Goal: Task Accomplishment & Management: Complete application form

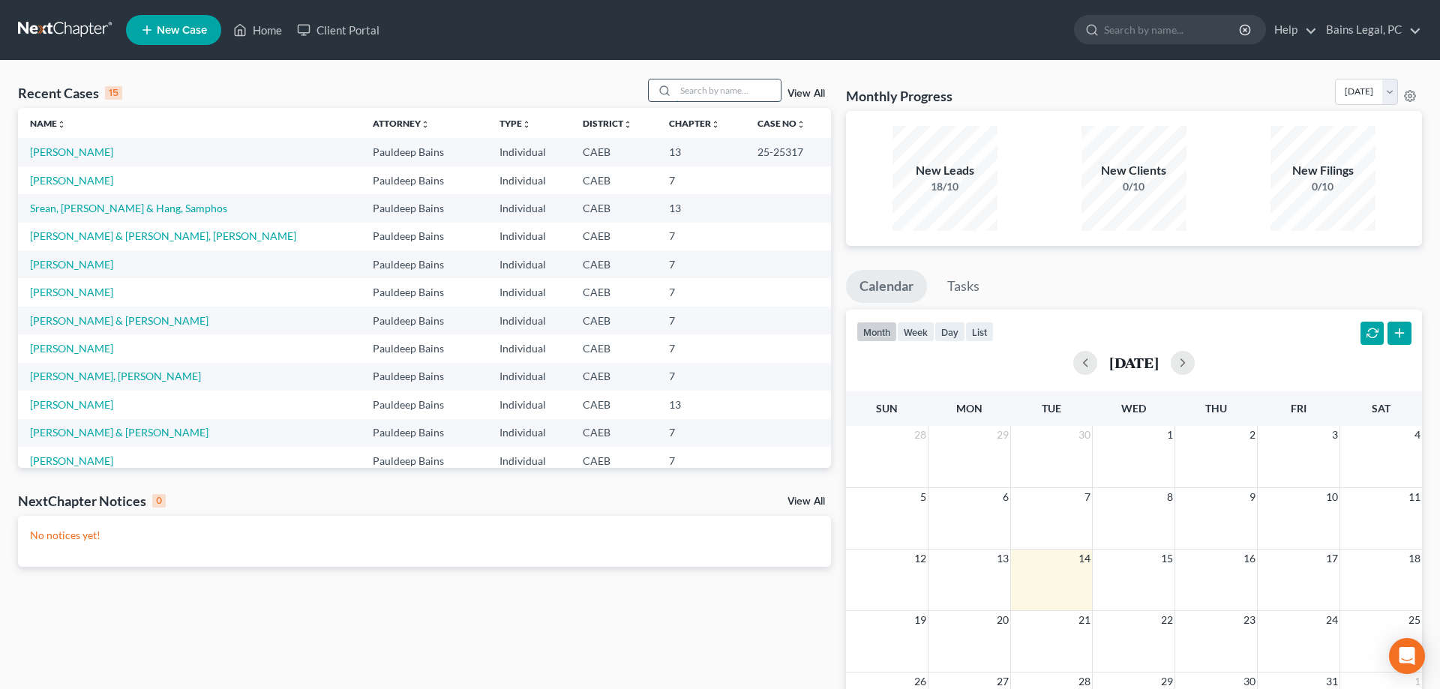
click at [698, 86] on input "search" at bounding box center [728, 91] width 105 height 22
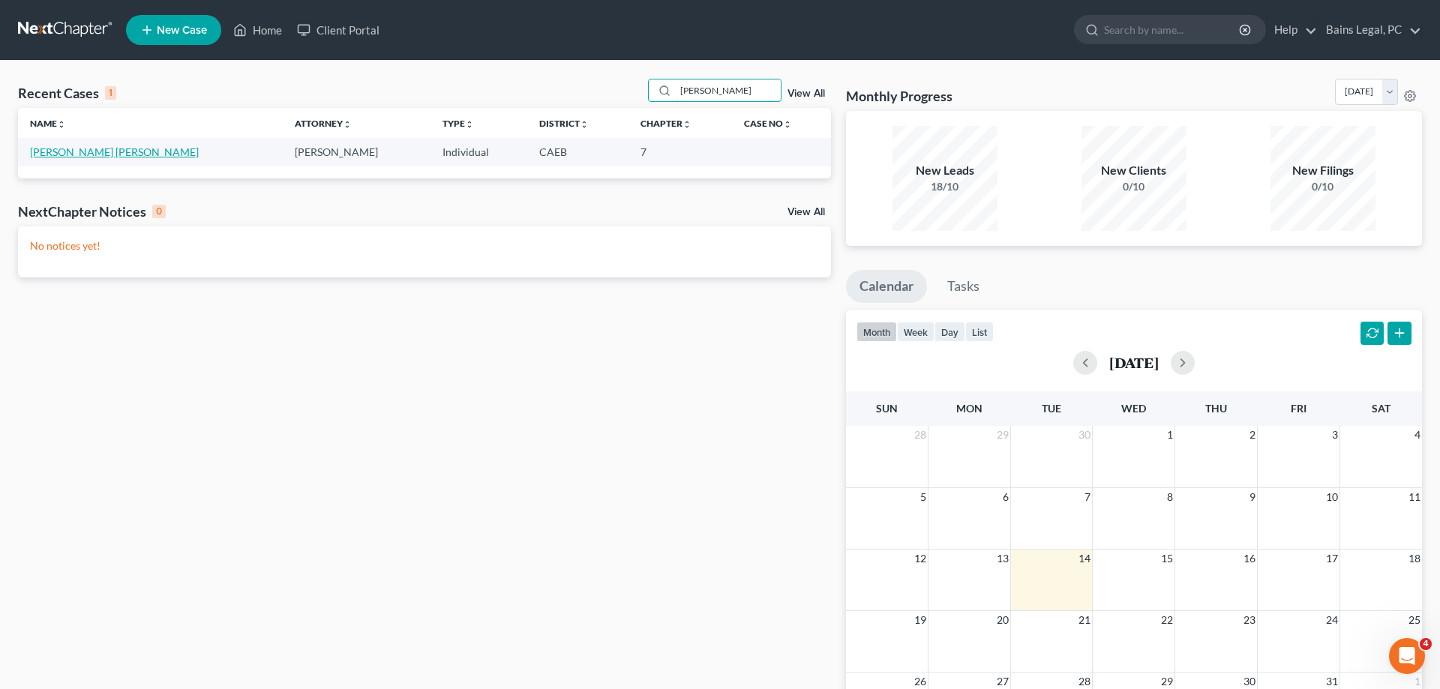
type input "[PERSON_NAME]"
click at [48, 155] on link "[PERSON_NAME] [PERSON_NAME]" at bounding box center [114, 152] width 169 height 13
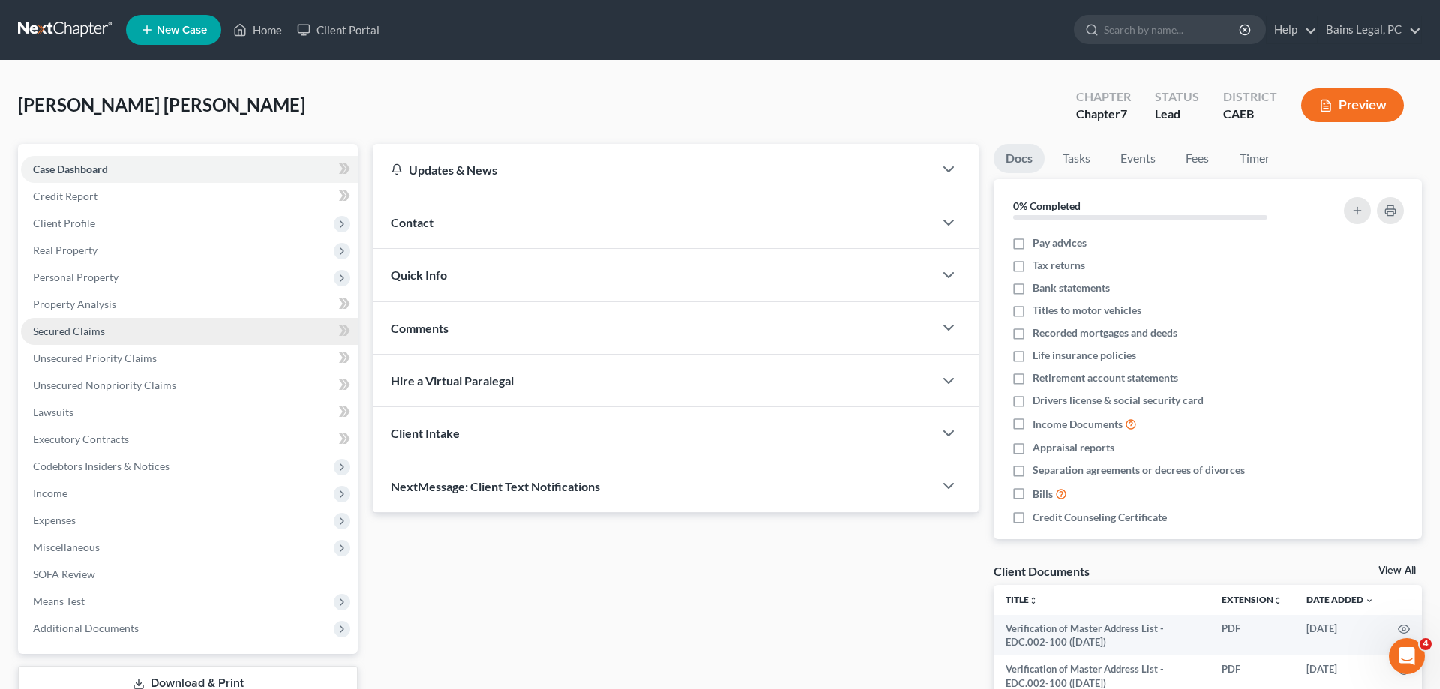
click at [84, 323] on link "Secured Claims" at bounding box center [189, 331] width 337 height 27
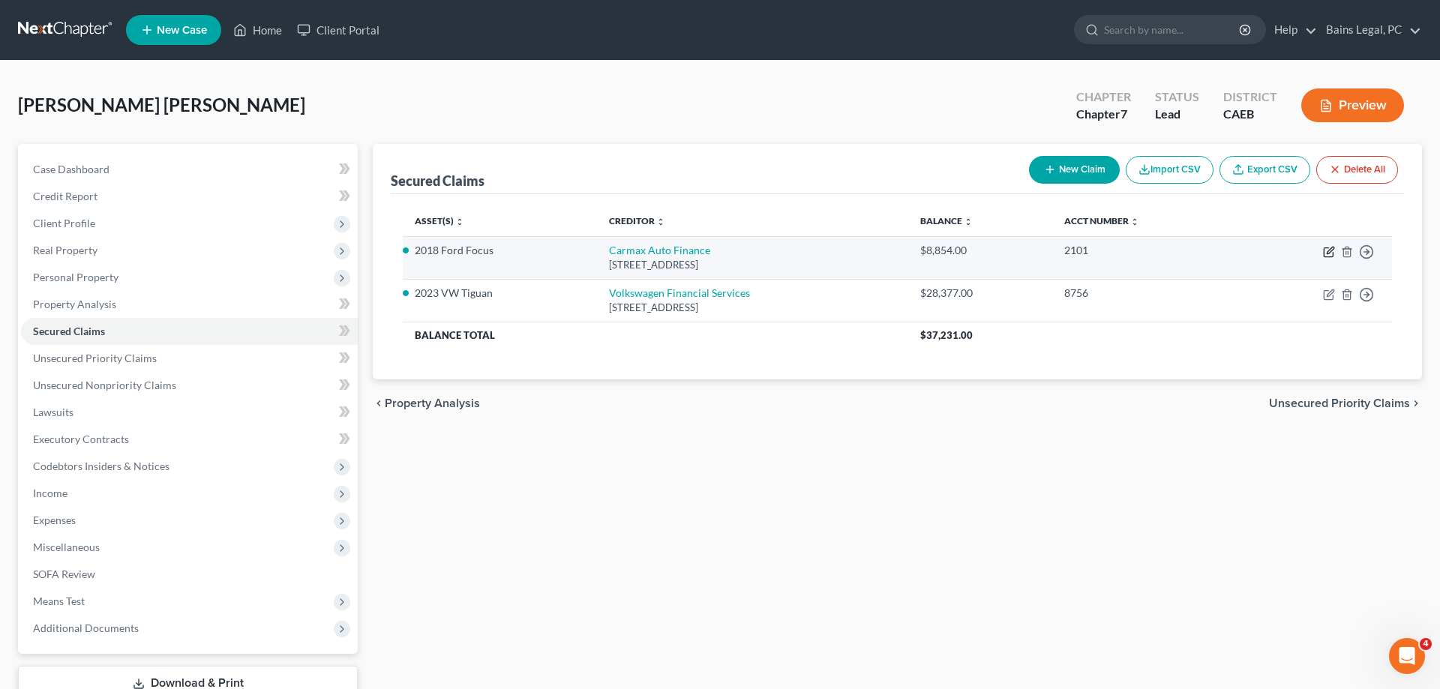
click at [1329, 251] on icon "button" at bounding box center [1329, 252] width 12 height 12
select select "14"
select select "0"
select select "2"
select select "0"
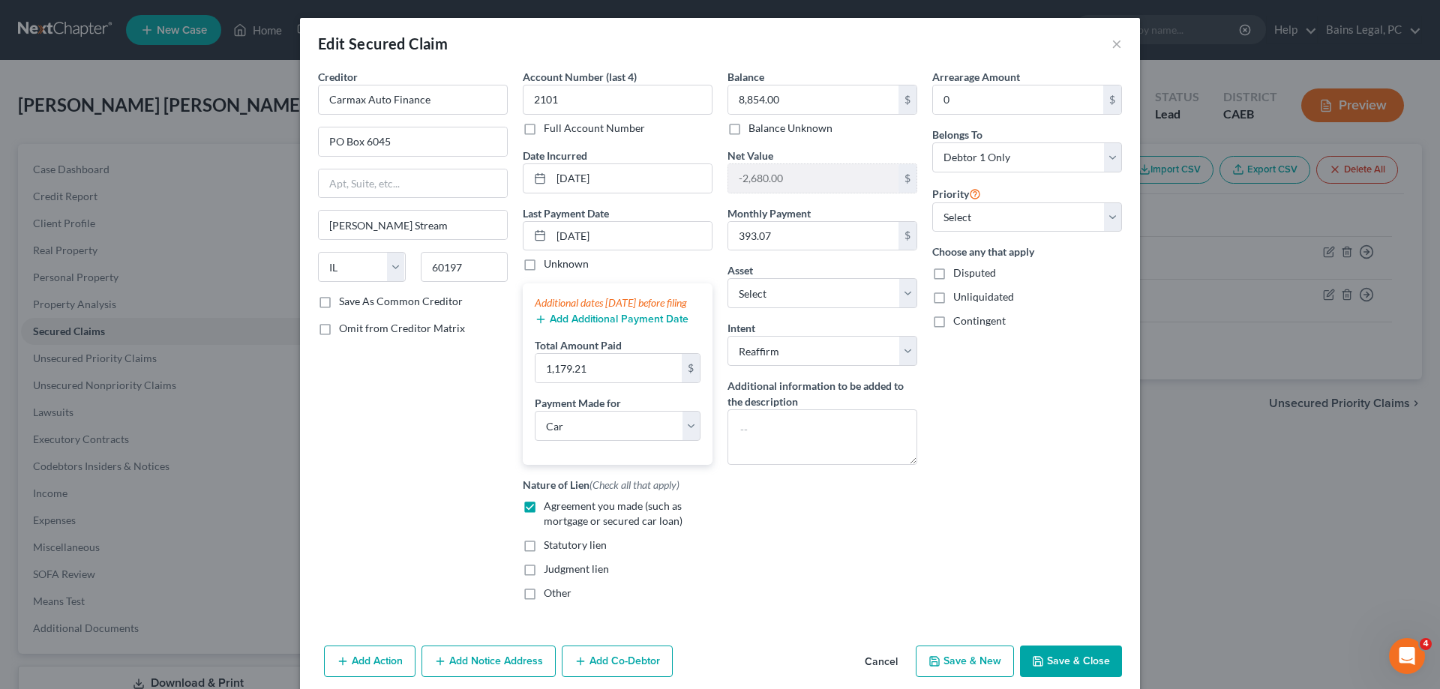
click at [1061, 669] on button "Save & Close" at bounding box center [1071, 662] width 102 height 32
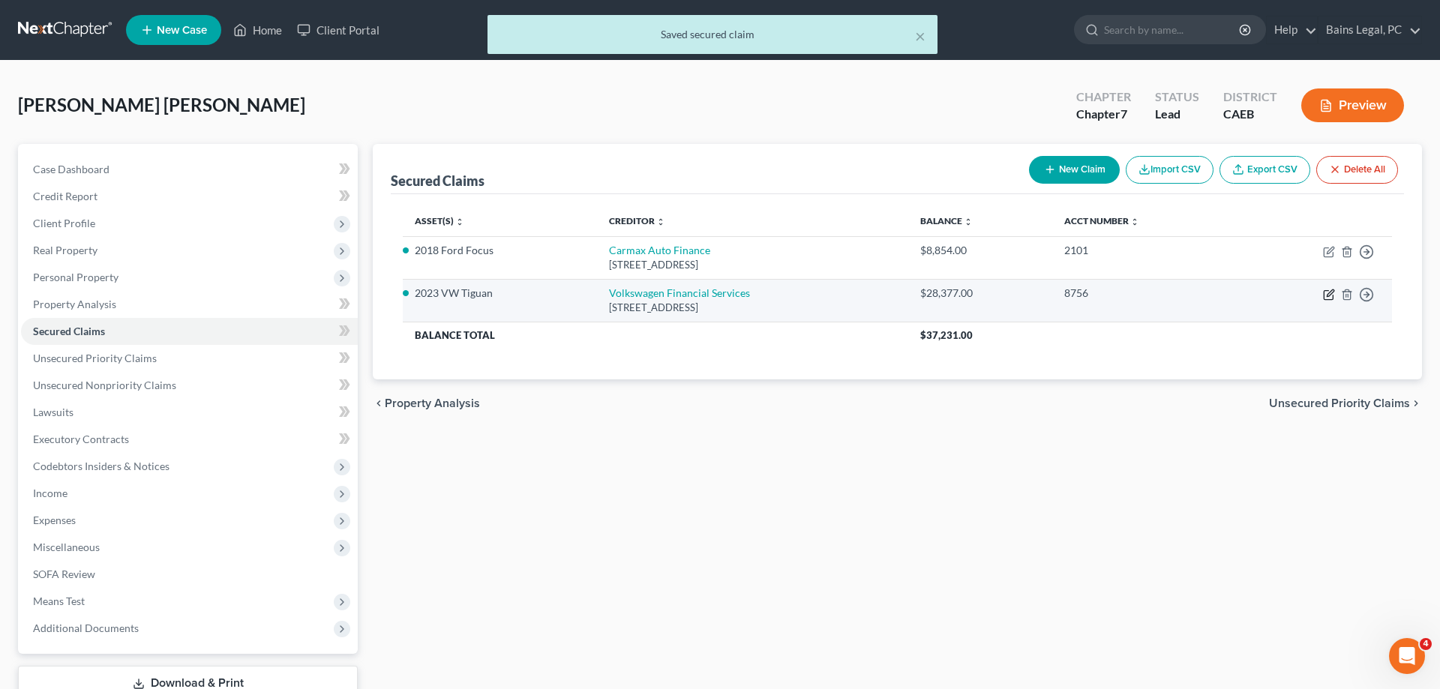
click at [1327, 295] on icon "button" at bounding box center [1329, 295] width 12 height 12
select select "14"
select select "0"
select select "2"
select select "0"
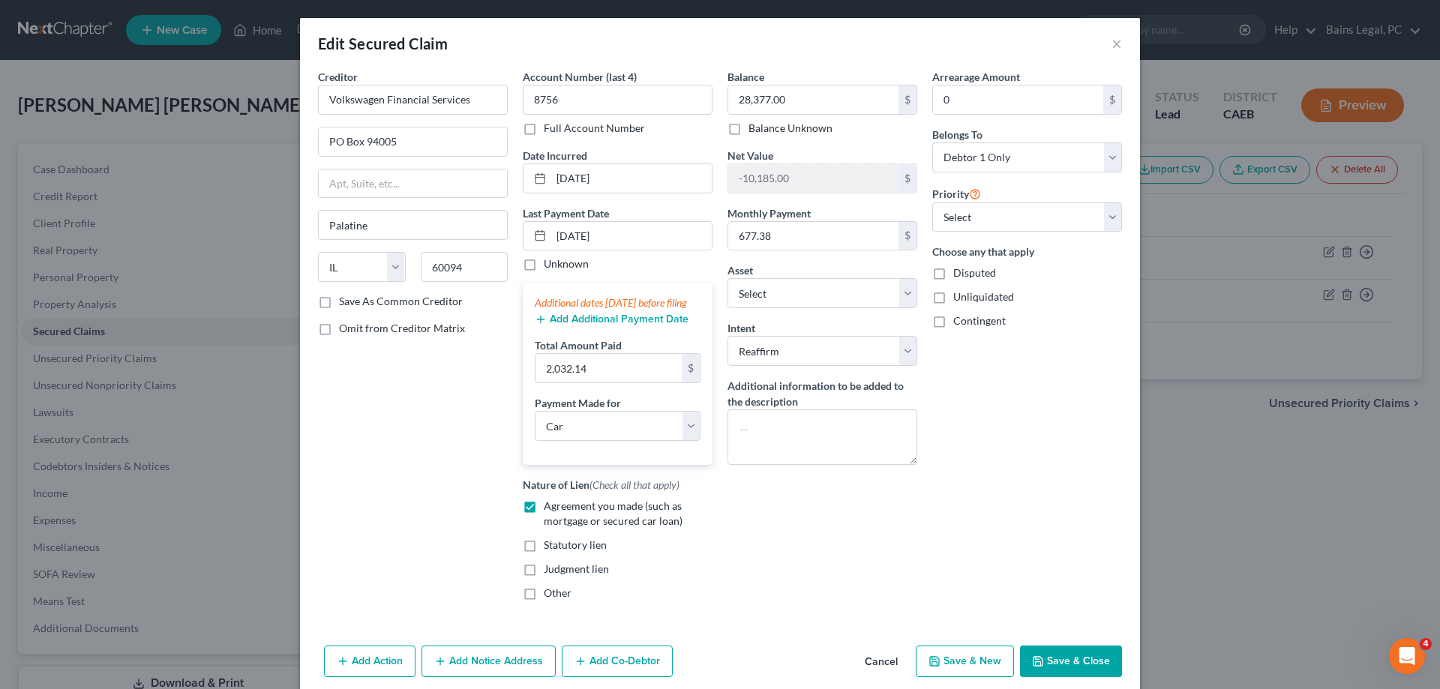
click at [1075, 677] on button "Save & Close" at bounding box center [1071, 662] width 102 height 32
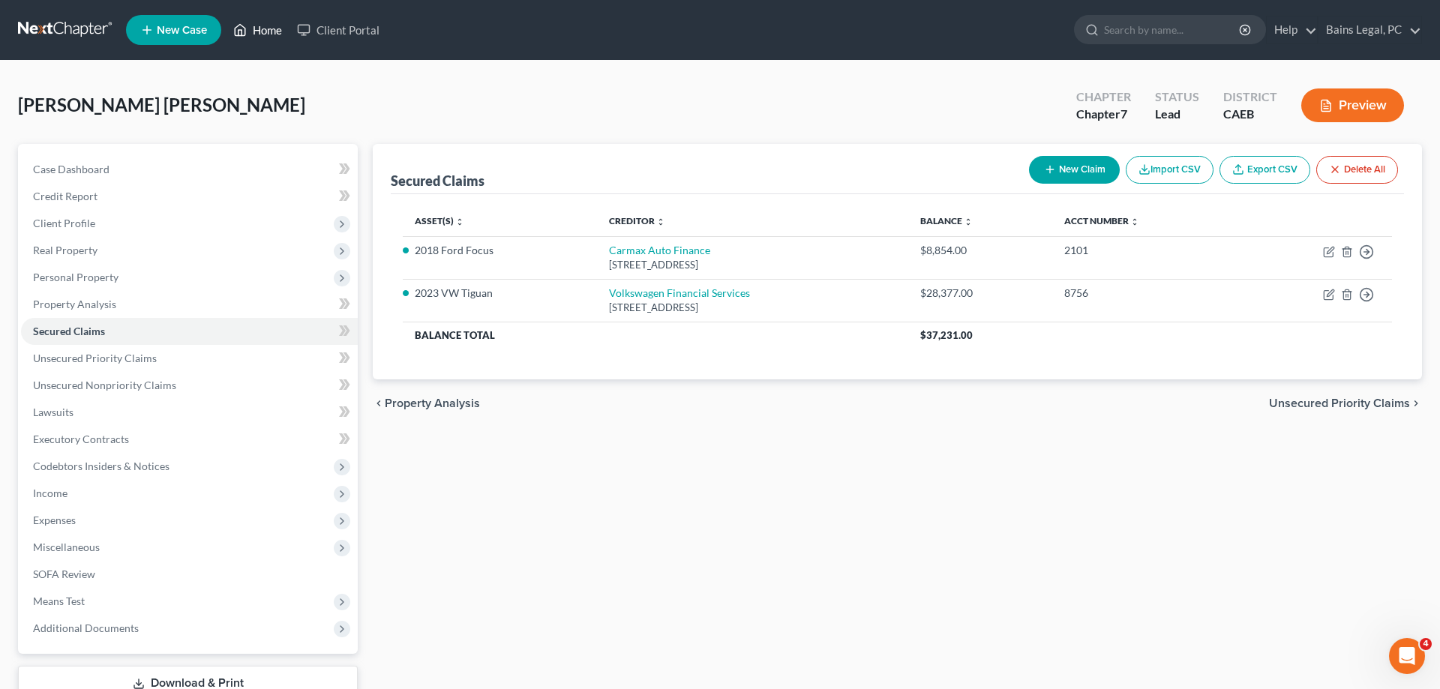
click at [260, 35] on link "Home" at bounding box center [258, 30] width 64 height 27
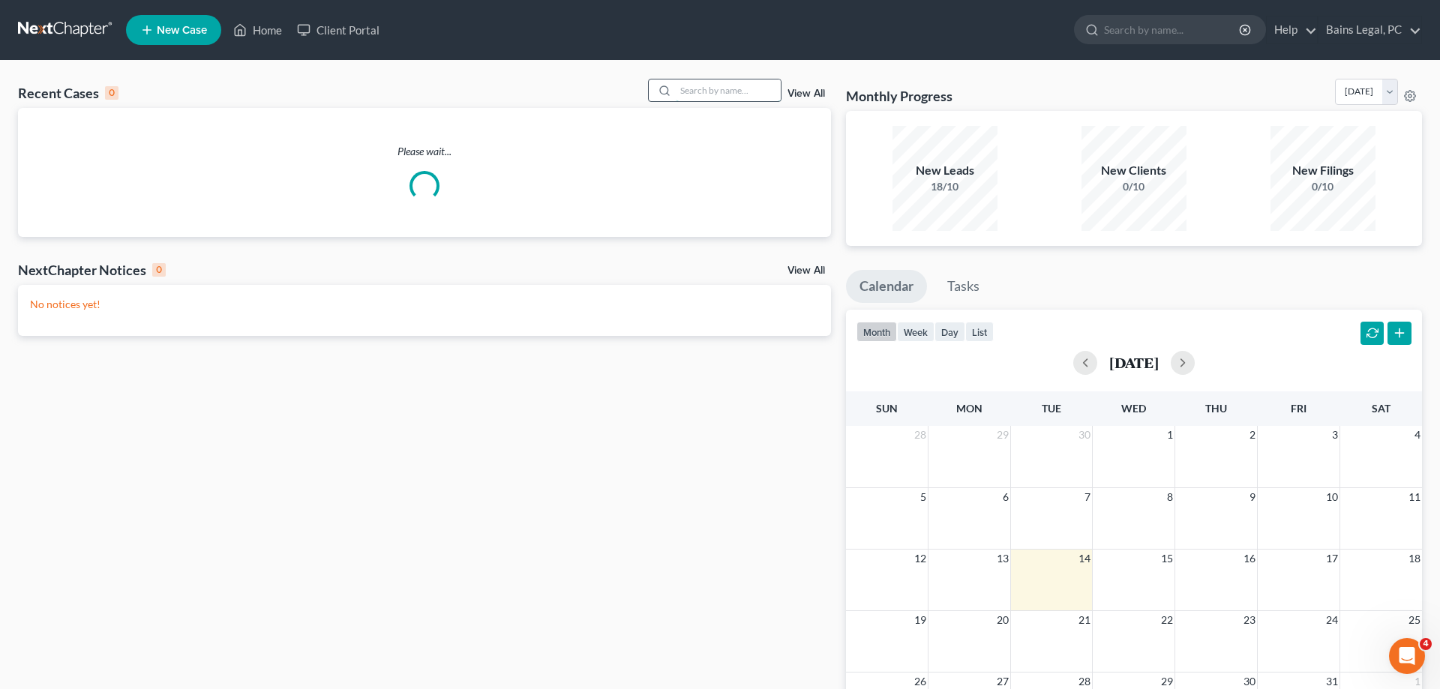
click at [676, 82] on input "search" at bounding box center [728, 91] width 105 height 22
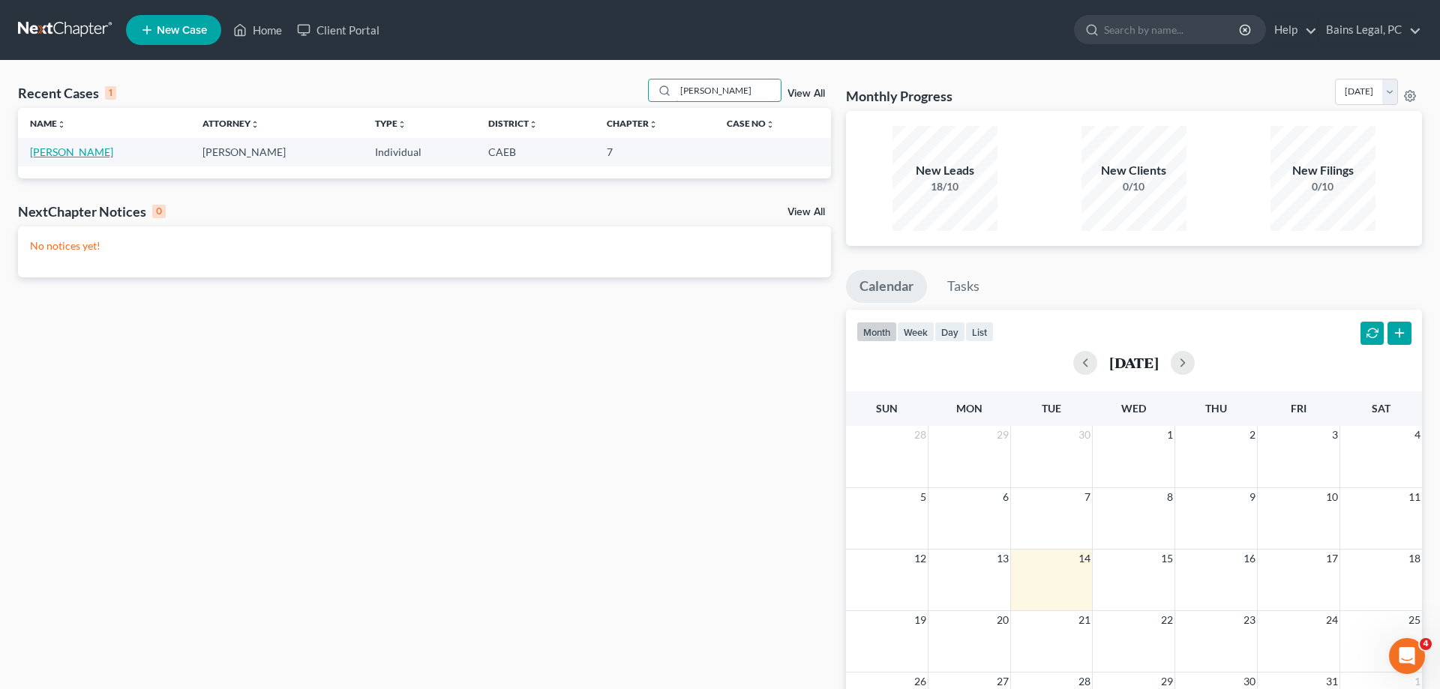
type input "[PERSON_NAME]"
click at [50, 151] on link "[PERSON_NAME]" at bounding box center [71, 152] width 83 height 13
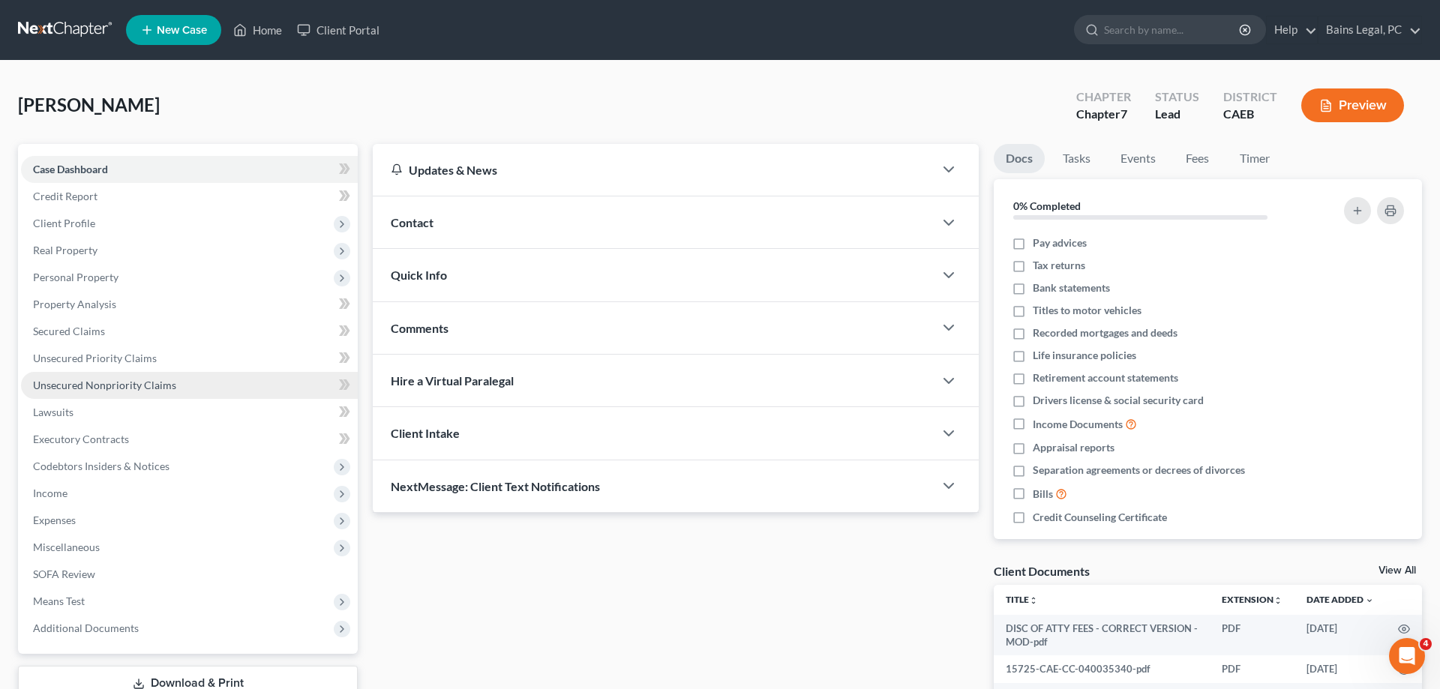
click at [130, 381] on span "Unsecured Nonpriority Claims" at bounding box center [104, 385] width 143 height 13
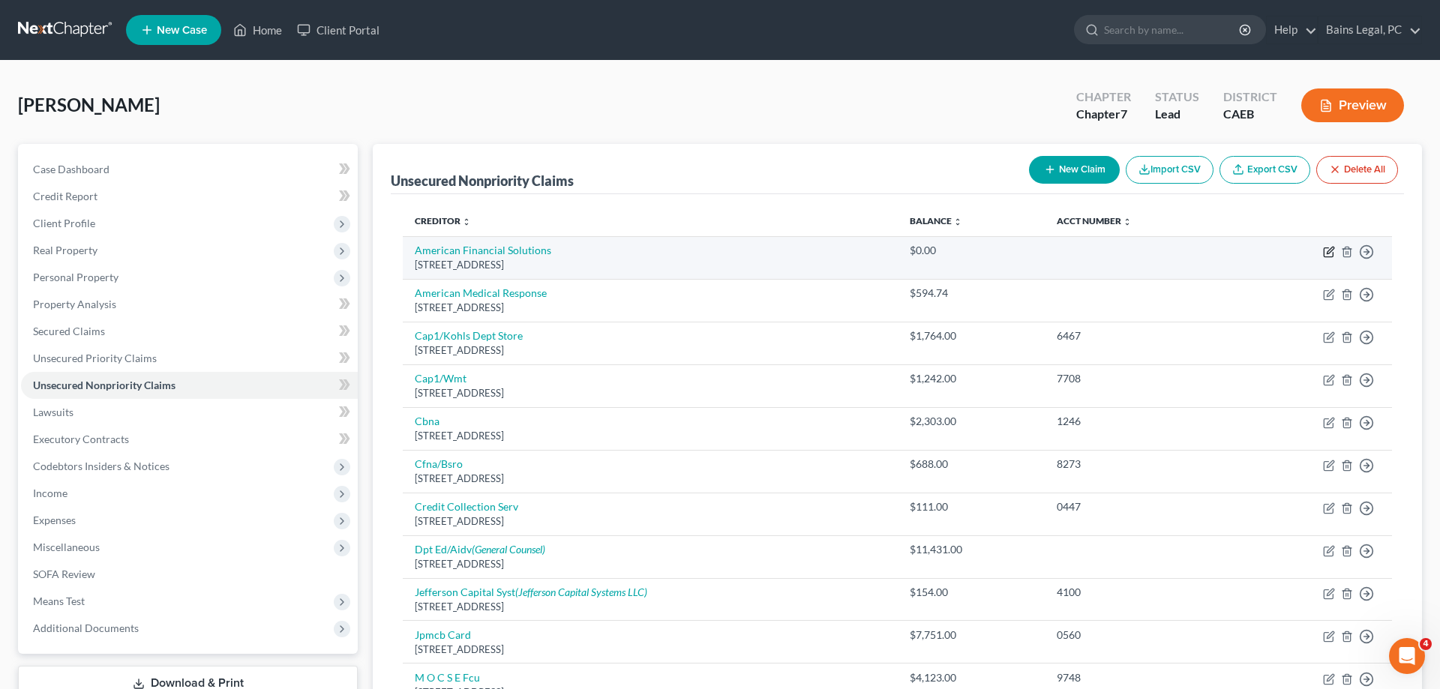
click at [1331, 253] on icon "button" at bounding box center [1329, 252] width 12 height 12
select select "50"
select select "16"
select select "0"
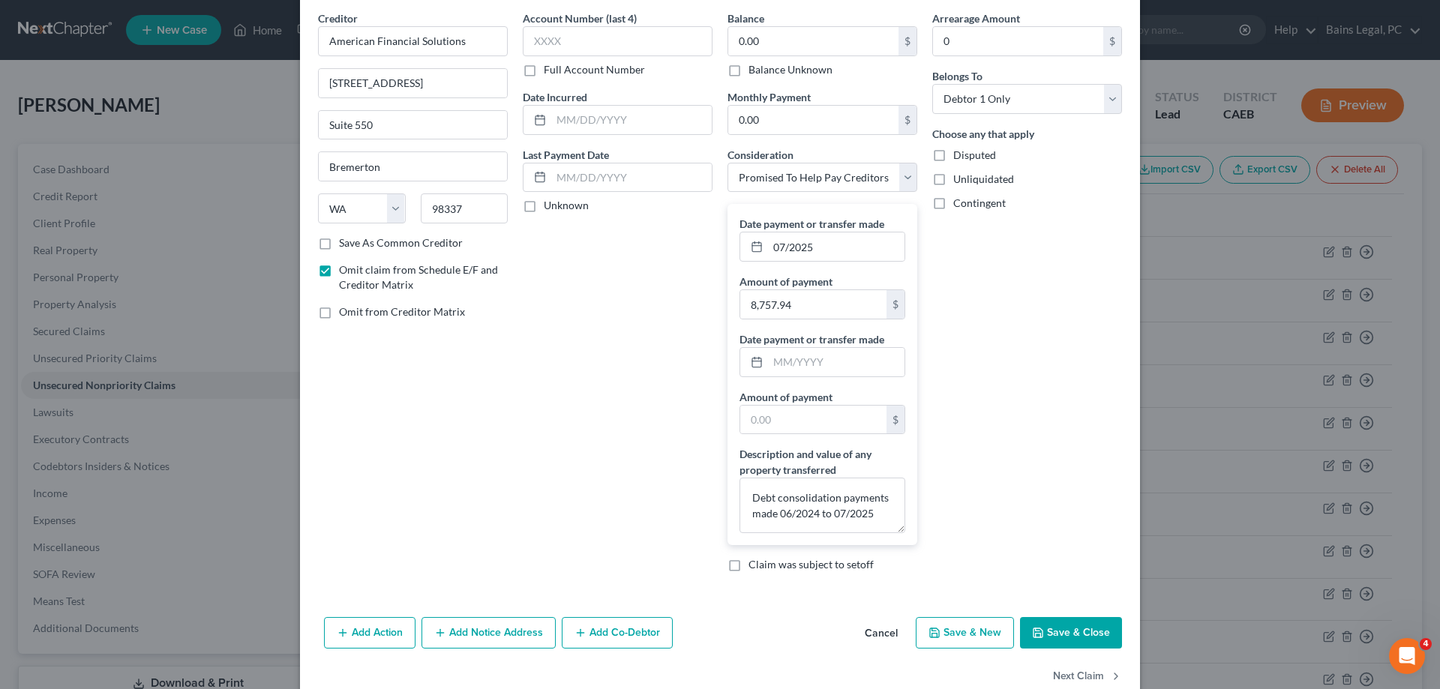
scroll to position [92, 0]
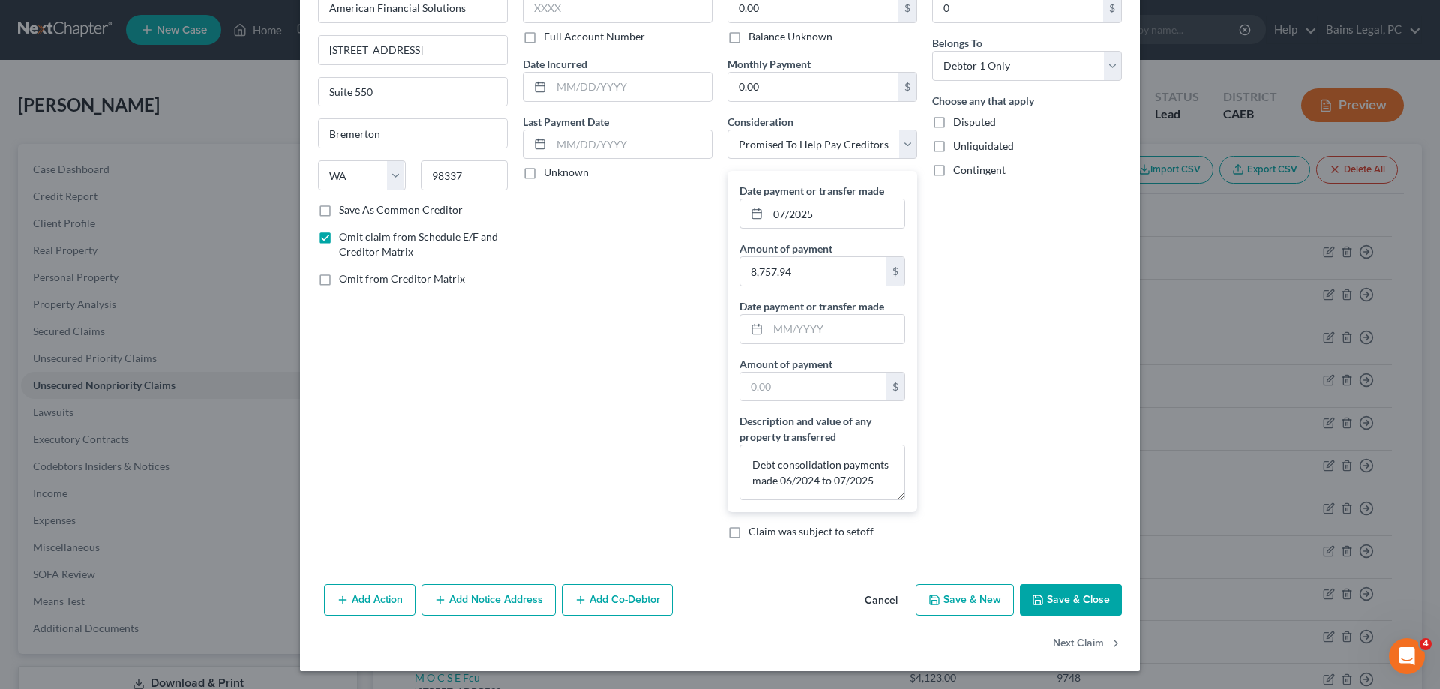
click at [1088, 605] on button "Save & Close" at bounding box center [1071, 600] width 102 height 32
